Goal: Task Accomplishment & Management: Use online tool/utility

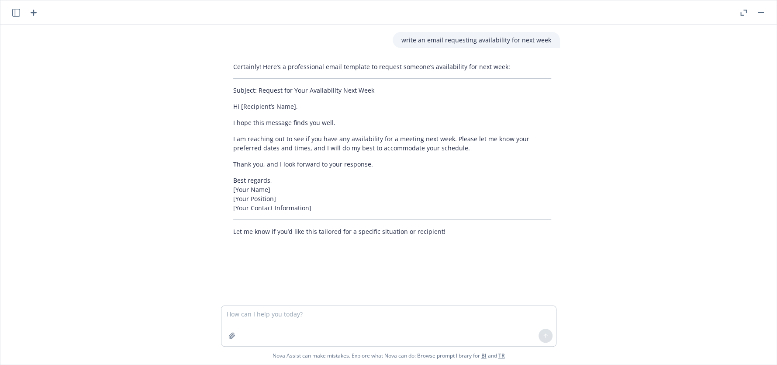
click at [470, 318] on textarea at bounding box center [389, 326] width 335 height 40
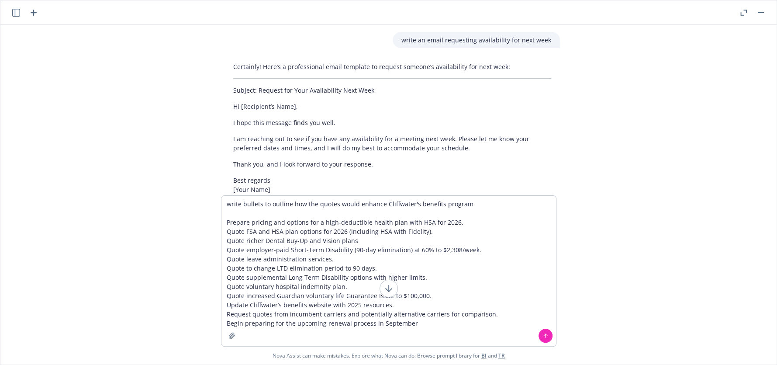
click at [300, 207] on textarea "write bullets to outline how the quotes would enhance Cliffwater's benefits pro…" at bounding box center [389, 271] width 335 height 150
click at [321, 206] on textarea "write bullets to outline how the quotes would enhance Cliffwater's benefits pro…" at bounding box center [389, 271] width 335 height 150
click at [316, 206] on textarea "write bullets to outline how the quotes would enhance Cliffwater's benefits pro…" at bounding box center [389, 271] width 335 height 150
type textarea "write bullets to outline how the requested quotes would enhance Cliffwater's be…"
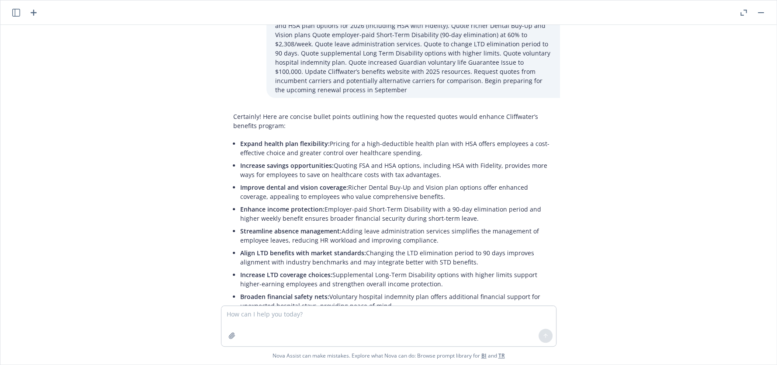
scroll to position [261, 0]
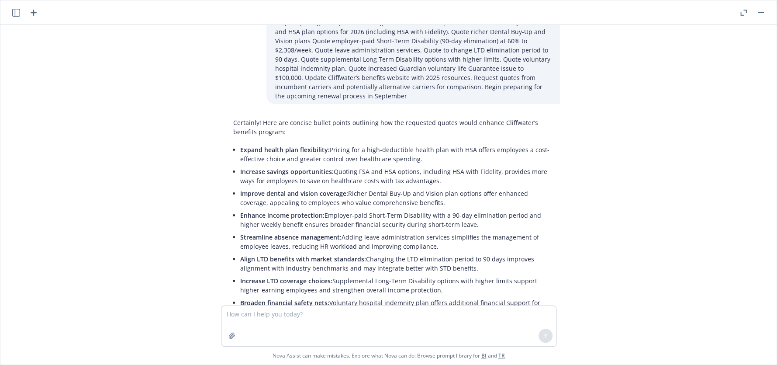
drag, startPoint x: 391, startPoint y: 303, endPoint x: 237, endPoint y: 142, distance: 222.2
click at [240, 143] on ul "Expand health plan flexibility: Pricing for a high-deductible health plan with …" at bounding box center [395, 274] width 311 height 262
copy ul "Expand health plan flexibility: Pricing for a high-deductible health plan with …"
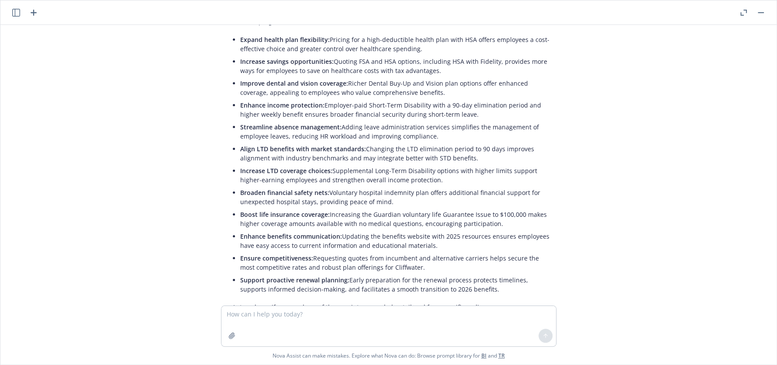
scroll to position [392, 0]
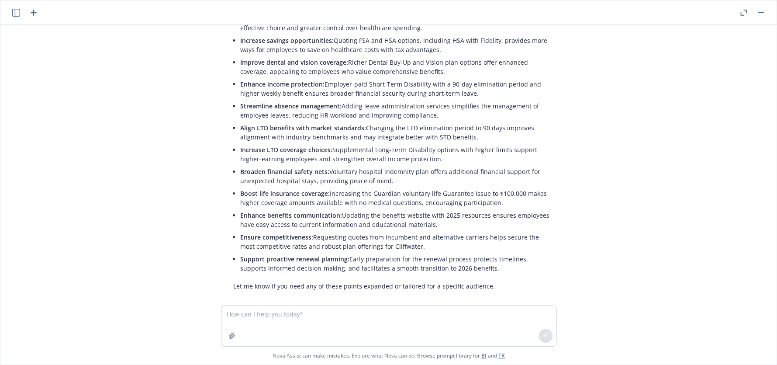
click at [490, 259] on li "Support proactive renewal planning: Early preparation for the renewal process p…" at bounding box center [395, 264] width 311 height 22
drag, startPoint x: 492, startPoint y: 194, endPoint x: 233, endPoint y: 178, distance: 259.6
click at [233, 178] on div "Certainly! Here are concise bullet points outlining how the requested quotes wo…" at bounding box center [393, 138] width 336 height 311
copy li "Boost life insurance coverage: Increasing the Guardian voluntary life Guarantee…"
